Goal: Use online tool/utility: Utilize a website feature to perform a specific function

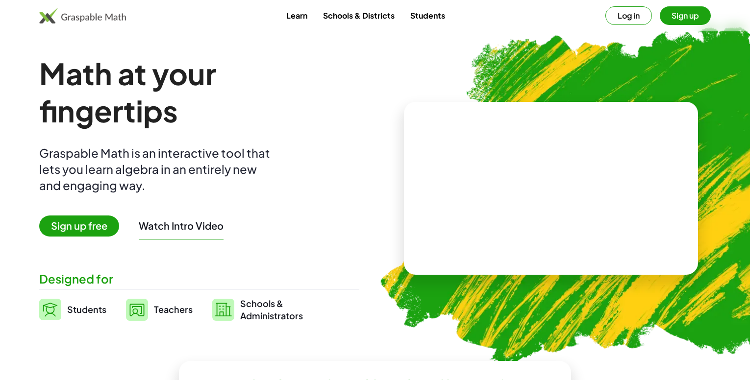
click at [66, 220] on span "Sign up free" at bounding box center [79, 226] width 80 height 21
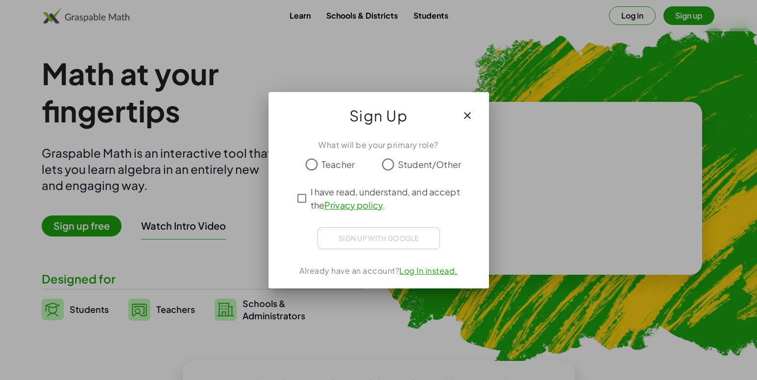
click at [467, 118] on icon "button" at bounding box center [468, 116] width 12 height 12
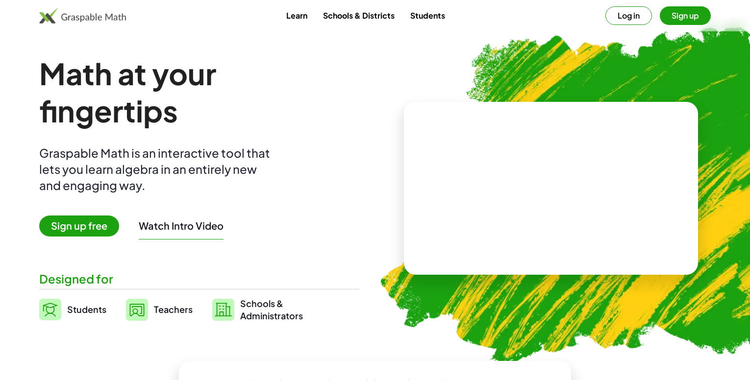
click at [52, 309] on img at bounding box center [50, 310] width 22 height 22
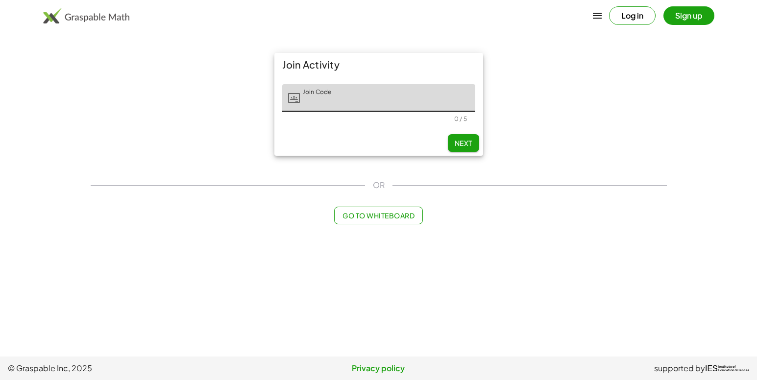
click at [60, 13] on img at bounding box center [86, 16] width 87 height 16
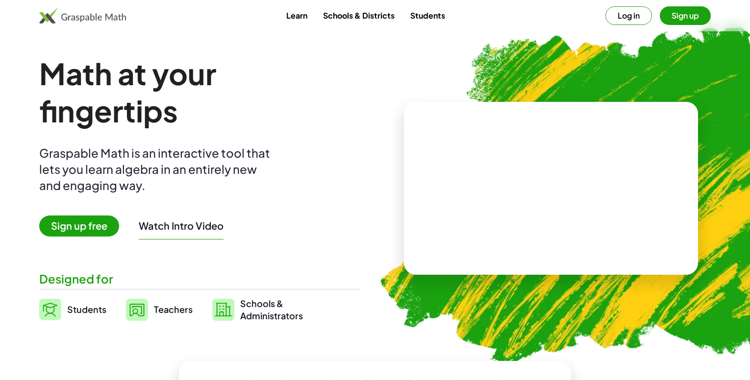
click at [93, 230] on span "Sign up free" at bounding box center [79, 226] width 80 height 21
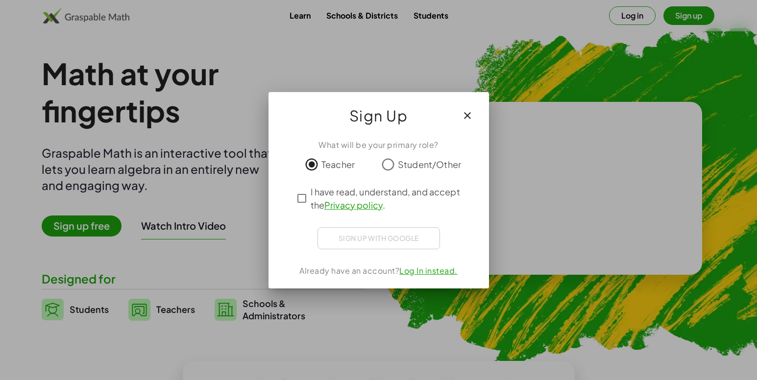
click at [415, 159] on span "Student/Other" at bounding box center [429, 164] width 63 height 13
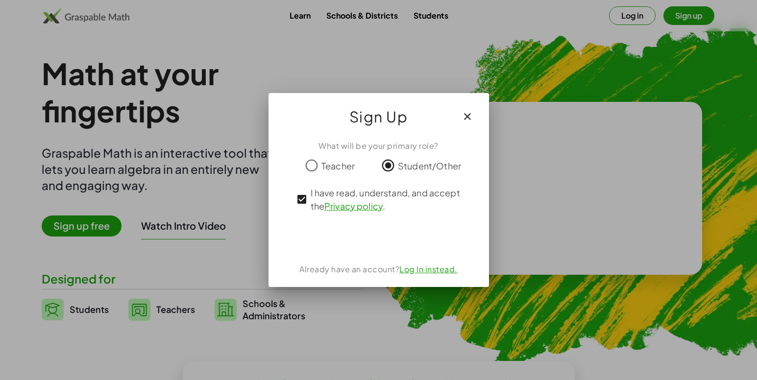
click at [336, 168] on span "Teacher" at bounding box center [338, 165] width 33 height 13
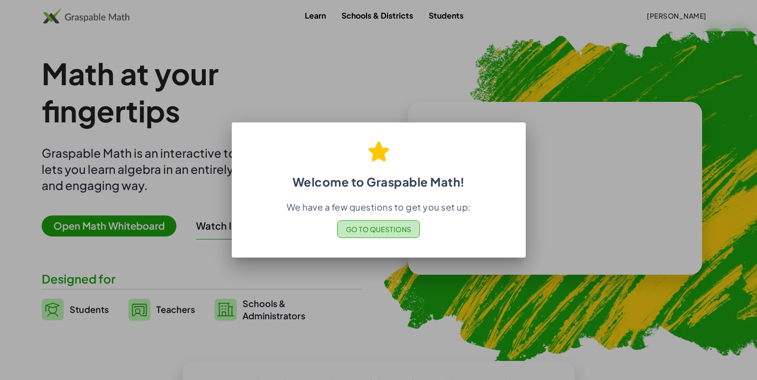
click at [389, 226] on span "Go to Questions" at bounding box center [379, 229] width 66 height 9
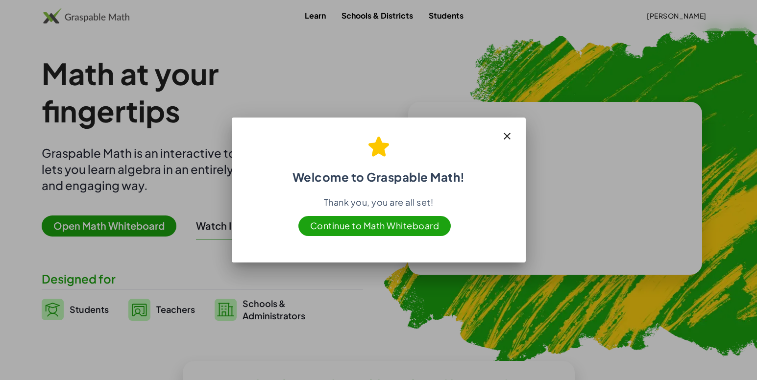
click at [175, 158] on div at bounding box center [378, 190] width 757 height 380
click at [513, 143] on button "button" at bounding box center [508, 136] width 24 height 24
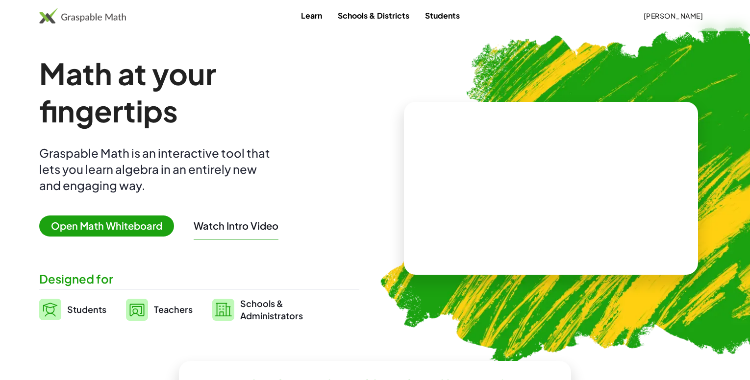
click at [122, 229] on span "Open Math Whiteboard" at bounding box center [106, 226] width 135 height 21
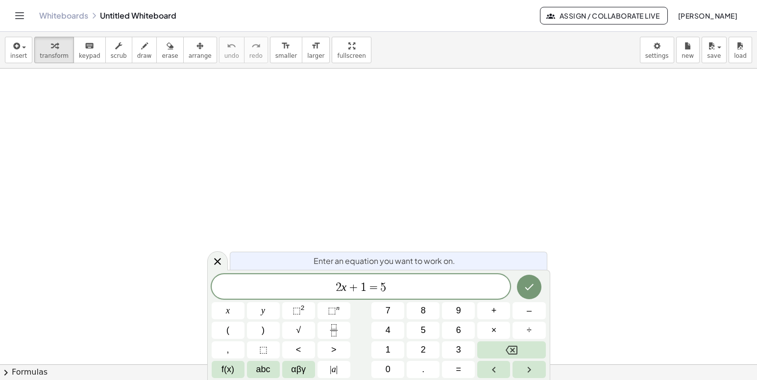
click at [731, 12] on span "[PERSON_NAME]" at bounding box center [708, 15] width 60 height 9
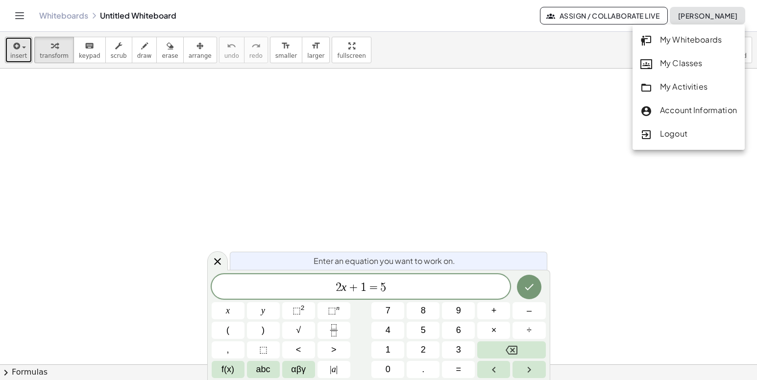
click at [9, 43] on button "insert" at bounding box center [18, 50] width 27 height 26
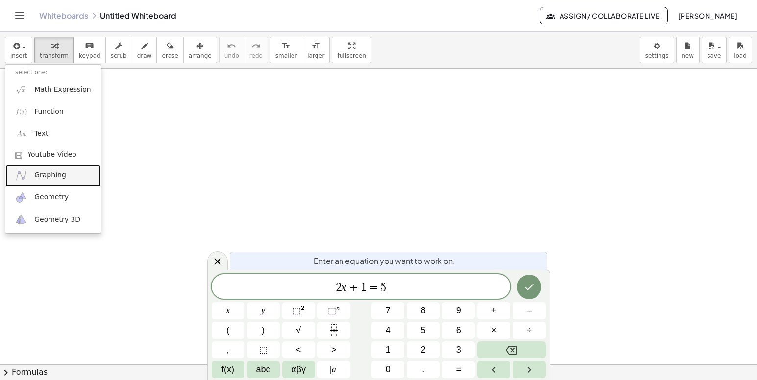
click at [60, 180] on span "Graphing" at bounding box center [50, 176] width 32 height 10
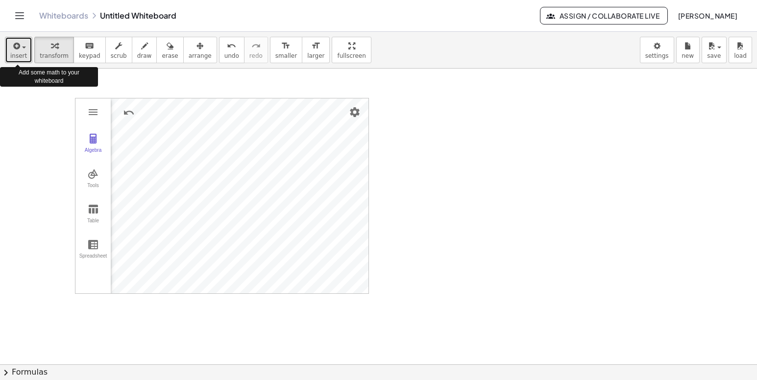
click at [17, 52] on button "insert" at bounding box center [18, 50] width 27 height 26
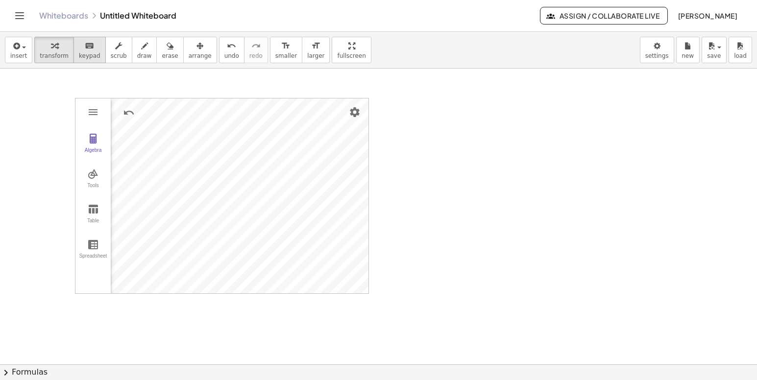
click at [92, 54] on button "keyboard keypad" at bounding box center [90, 50] width 32 height 26
click at [7, 47] on button "insert" at bounding box center [18, 50] width 27 height 26
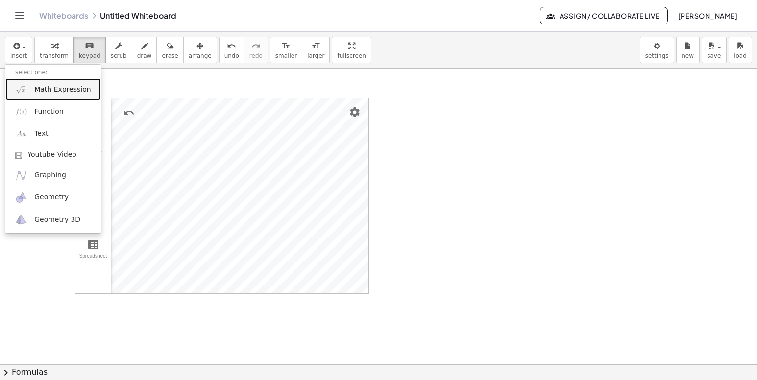
click at [52, 90] on span "Math Expression" at bounding box center [62, 90] width 56 height 10
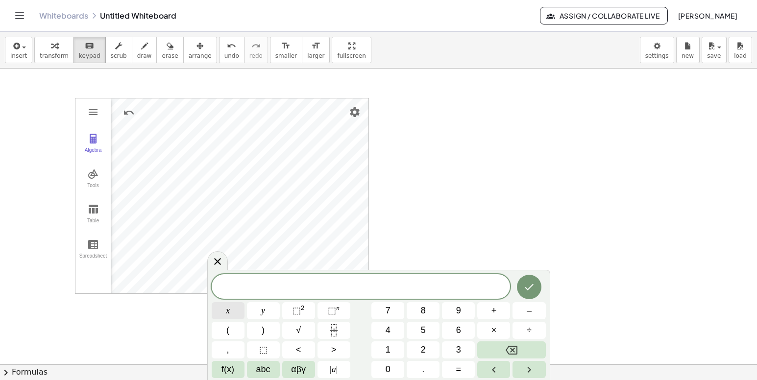
click at [219, 313] on button "x" at bounding box center [228, 310] width 33 height 17
click at [302, 347] on button "<" at bounding box center [298, 350] width 33 height 17
click at [430, 327] on button "5" at bounding box center [423, 330] width 33 height 17
click at [524, 292] on icon "Done" at bounding box center [529, 287] width 12 height 12
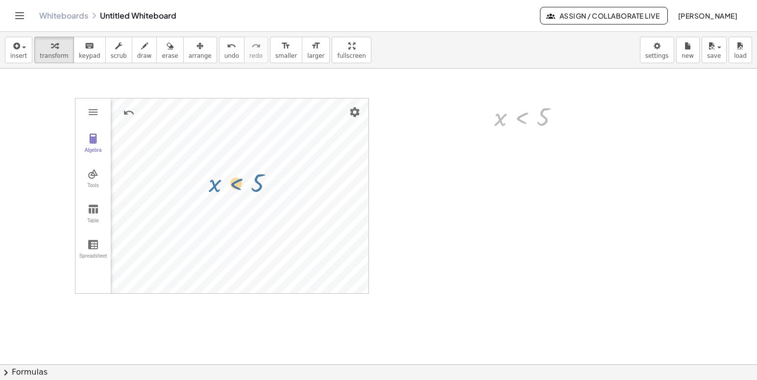
click at [474, 127] on div at bounding box center [477, 120] width 15 height 37
drag, startPoint x: 378, startPoint y: 209, endPoint x: 513, endPoint y: 124, distance: 158.8
click at [513, 125] on div at bounding box center [521, 120] width 82 height 32
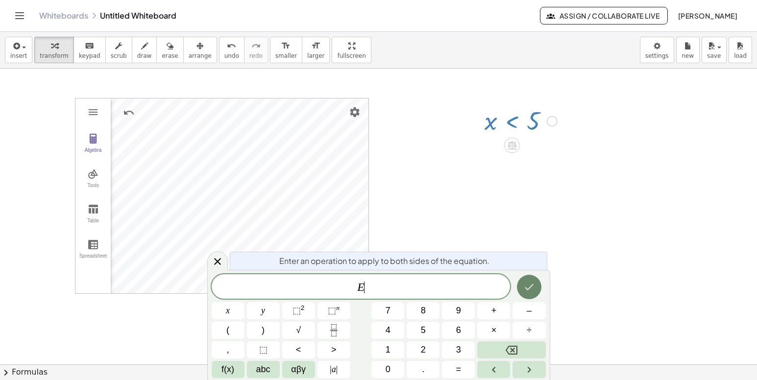
click at [535, 293] on button "Done" at bounding box center [529, 287] width 25 height 25
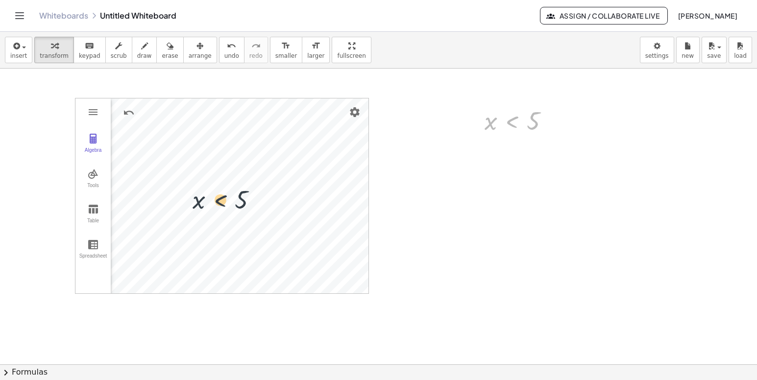
drag, startPoint x: 514, startPoint y: 120, endPoint x: 196, endPoint y: 203, distance: 328.9
click at [42, 51] on div "button" at bounding box center [54, 46] width 29 height 12
click at [56, 55] on span "transform" at bounding box center [54, 55] width 29 height 7
click at [59, 53] on span "transform" at bounding box center [54, 55] width 29 height 7
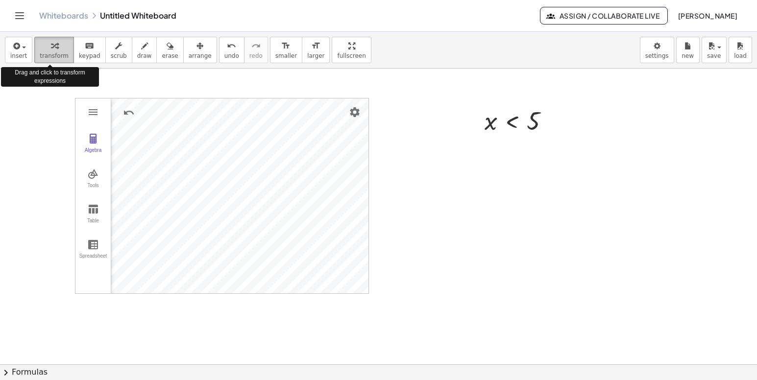
click at [59, 53] on span "transform" at bounding box center [54, 55] width 29 height 7
click at [39, 51] on button "transform" at bounding box center [54, 50] width 40 height 26
click at [40, 50] on div "button" at bounding box center [54, 46] width 29 height 12
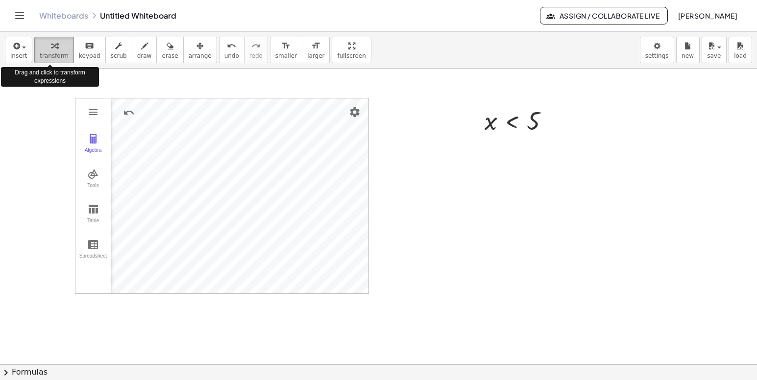
drag, startPoint x: 46, startPoint y: 49, endPoint x: 91, endPoint y: 121, distance: 85.0
click at [47, 49] on div "button" at bounding box center [54, 46] width 29 height 12
click at [42, 38] on button "transform" at bounding box center [54, 50] width 40 height 26
